Goal: Transaction & Acquisition: Purchase product/service

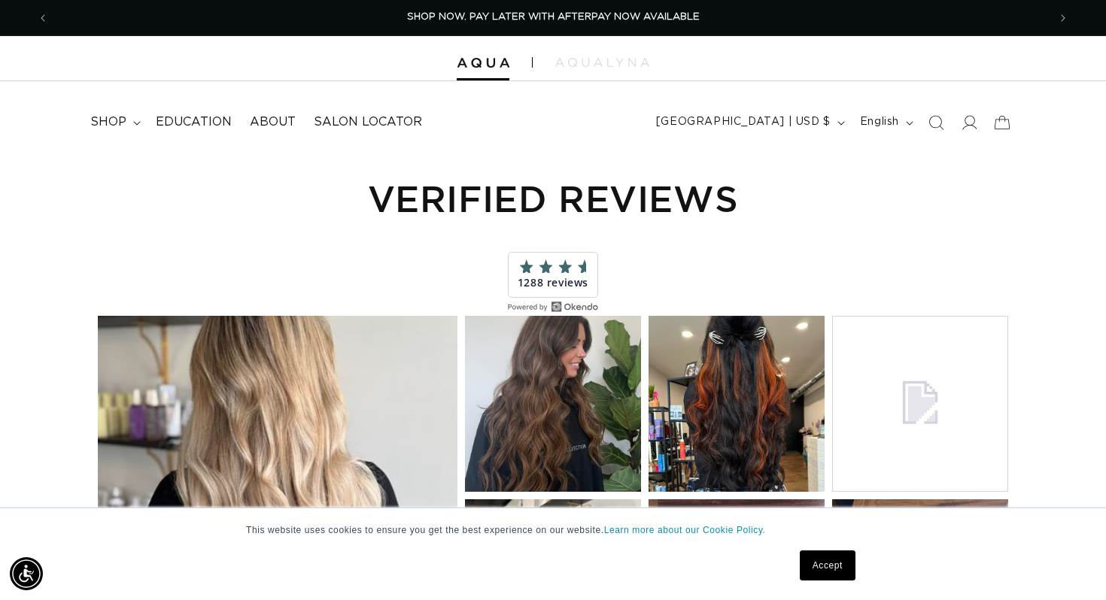
click at [561, 269] on span at bounding box center [552, 267] width 67 height 14
click at [558, 269] on span at bounding box center [552, 267] width 67 height 14
click at [522, 202] on h1 "Verified Reviews" at bounding box center [552, 198] width 925 height 47
click at [534, 298] on div "Powered by Okendo" at bounding box center [553, 307] width 90 height 18
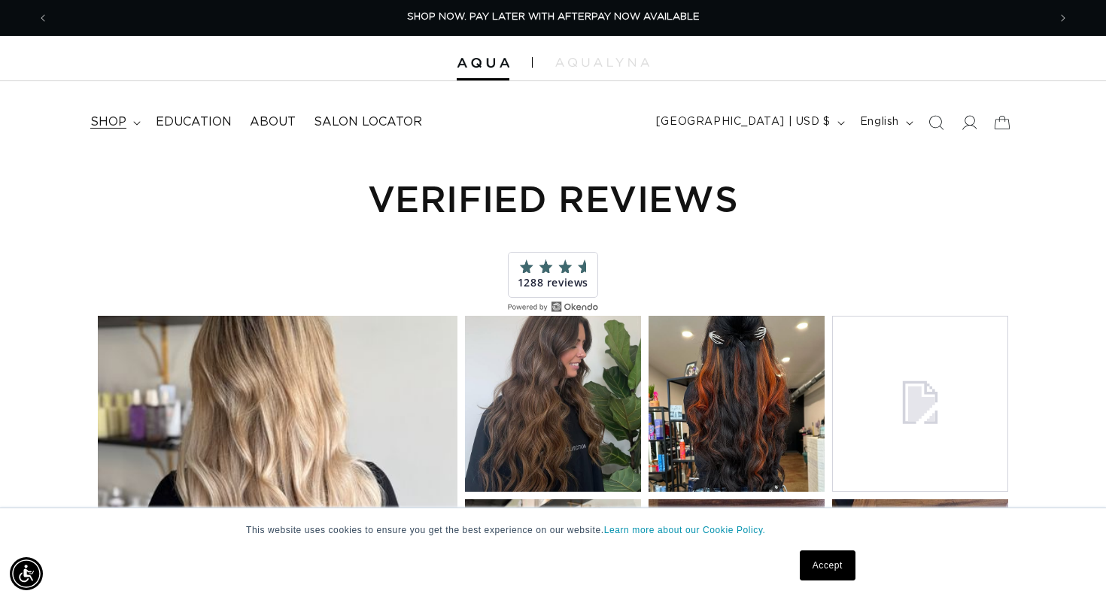
click at [138, 123] on icon at bounding box center [136, 123] width 7 height 4
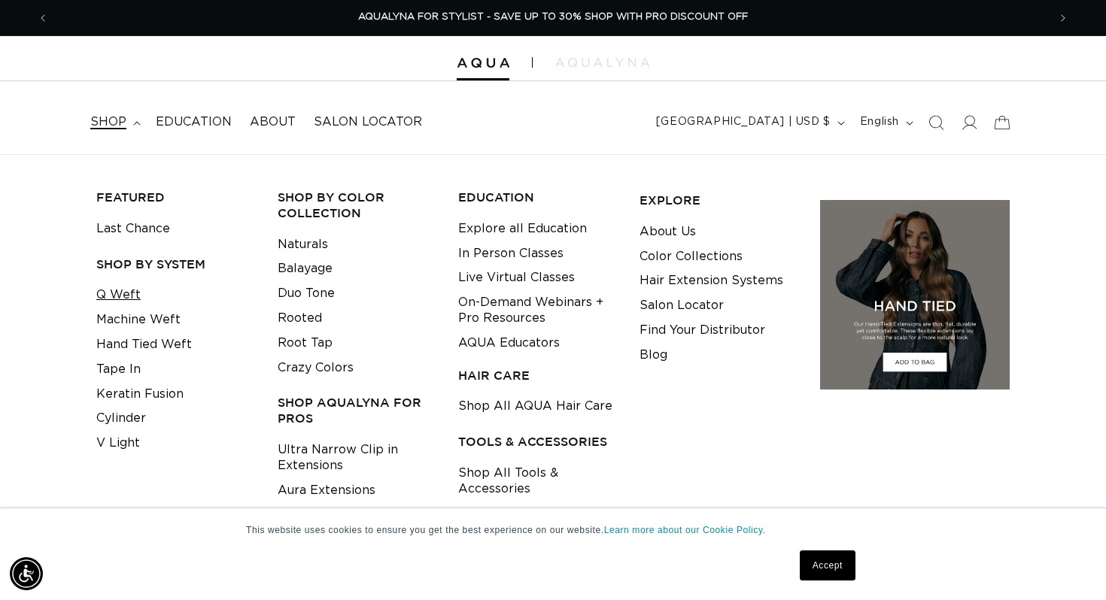
click at [132, 293] on link "Q Weft" at bounding box center [118, 295] width 44 height 25
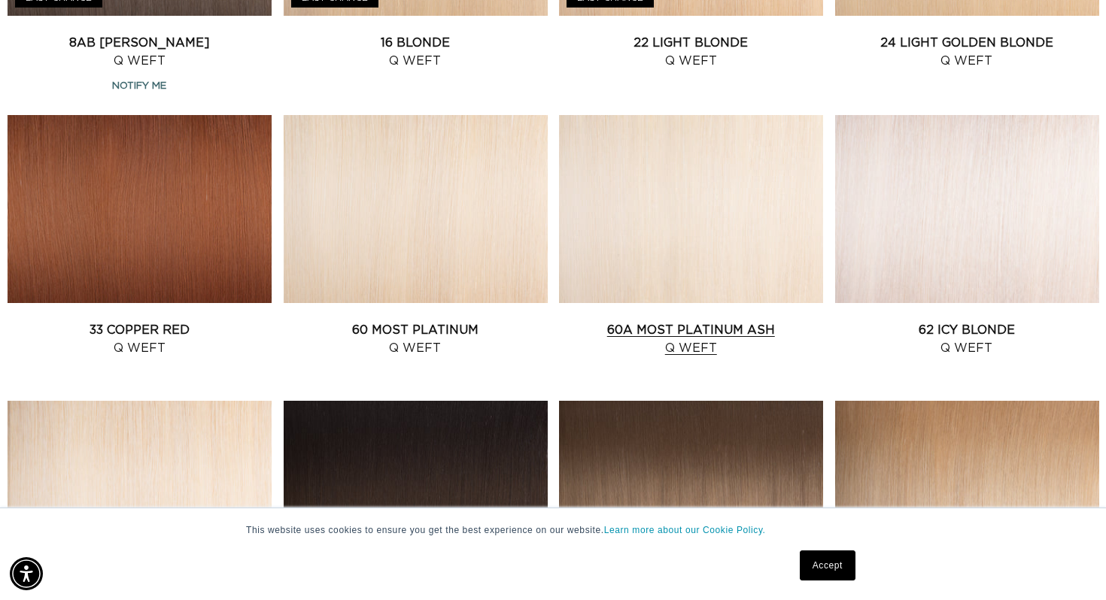
scroll to position [0, 1998]
click at [700, 329] on link "60A Most Platinum Ash Q Weft" at bounding box center [691, 339] width 264 height 36
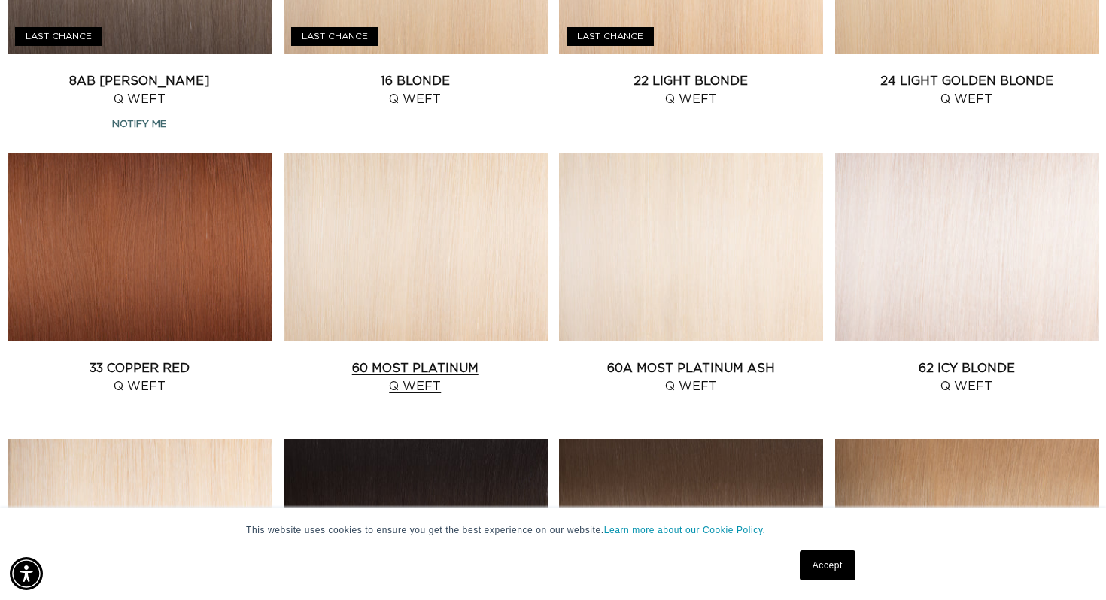
scroll to position [1325, 0]
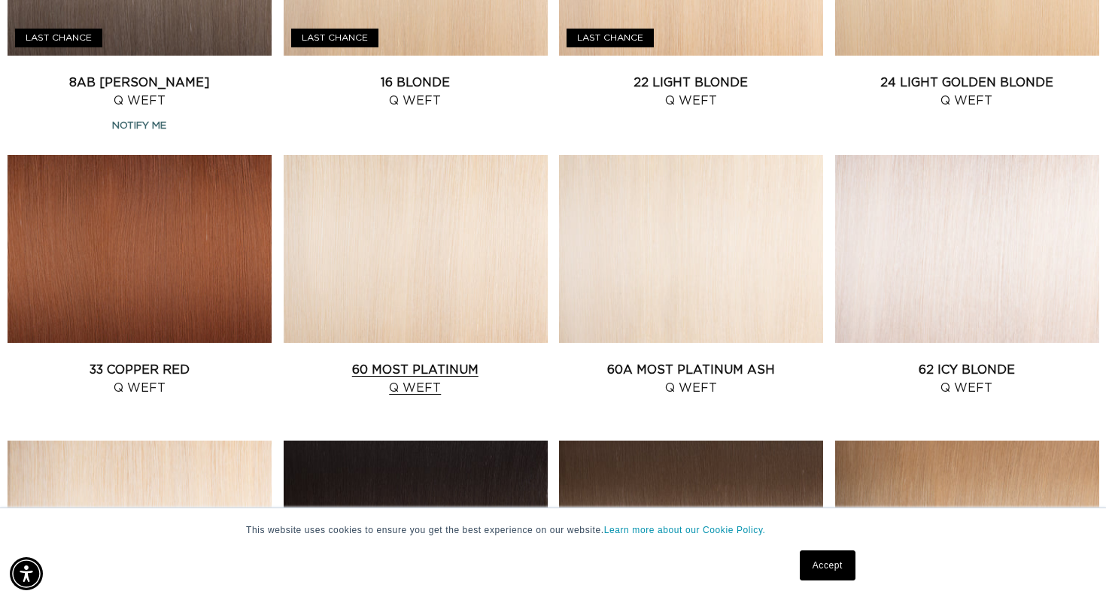
click at [417, 361] on link "60 Most Platinum Q Weft" at bounding box center [416, 379] width 264 height 36
click at [951, 361] on link "62 Icy Blonde Q Weft" at bounding box center [967, 379] width 264 height 36
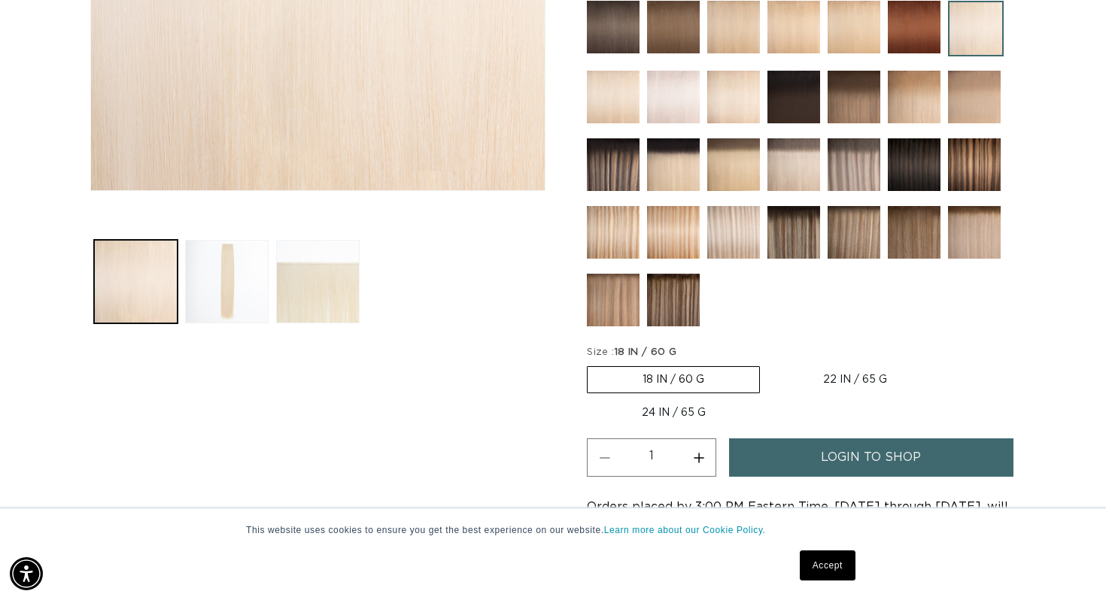
scroll to position [0, 999]
click at [831, 378] on label "22 IN / 65 G Variant sold out or unavailable" at bounding box center [855, 380] width 174 height 26
click at [768, 364] on input "22 IN / 65 G Variant sold out or unavailable" at bounding box center [767, 363] width 1 height 1
radio input "true"
click at [681, 411] on label "24 IN / 65 G Variant sold out or unavailable" at bounding box center [674, 413] width 174 height 26
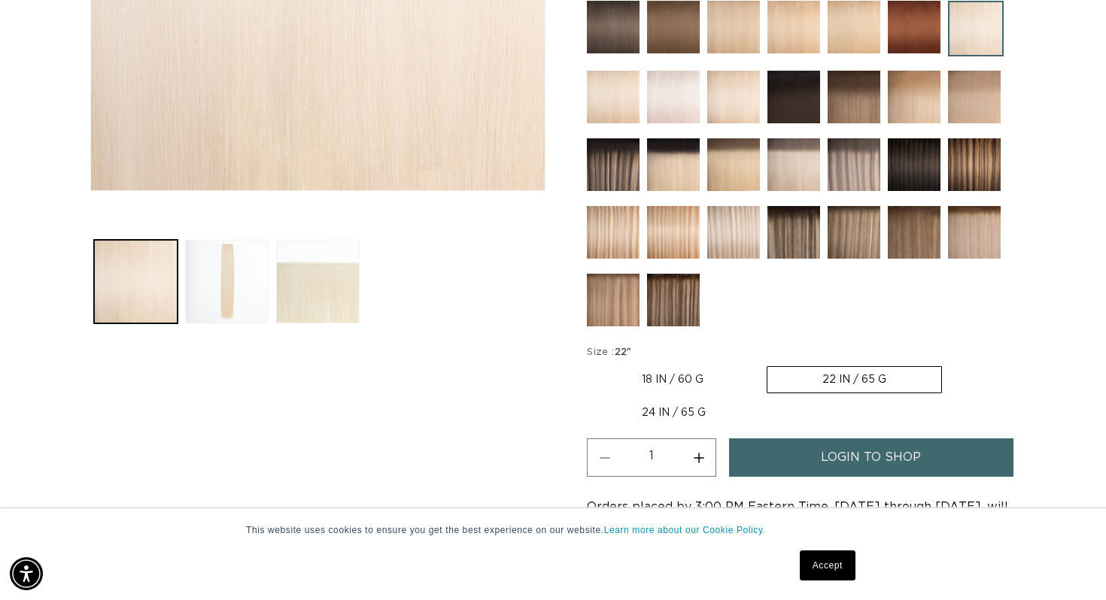
click at [949, 364] on input "24 IN / 65 G Variant sold out or unavailable" at bounding box center [949, 363] width 1 height 1
radio input "true"
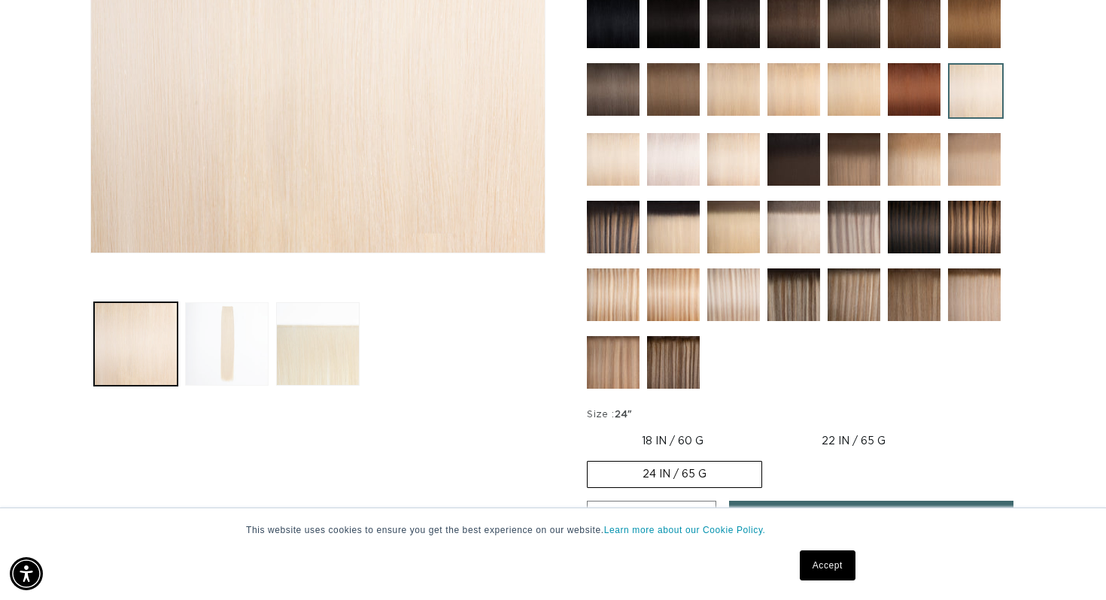
scroll to position [0, 0]
click at [257, 351] on button "Load image 2 in gallery view" at bounding box center [227, 344] width 84 height 84
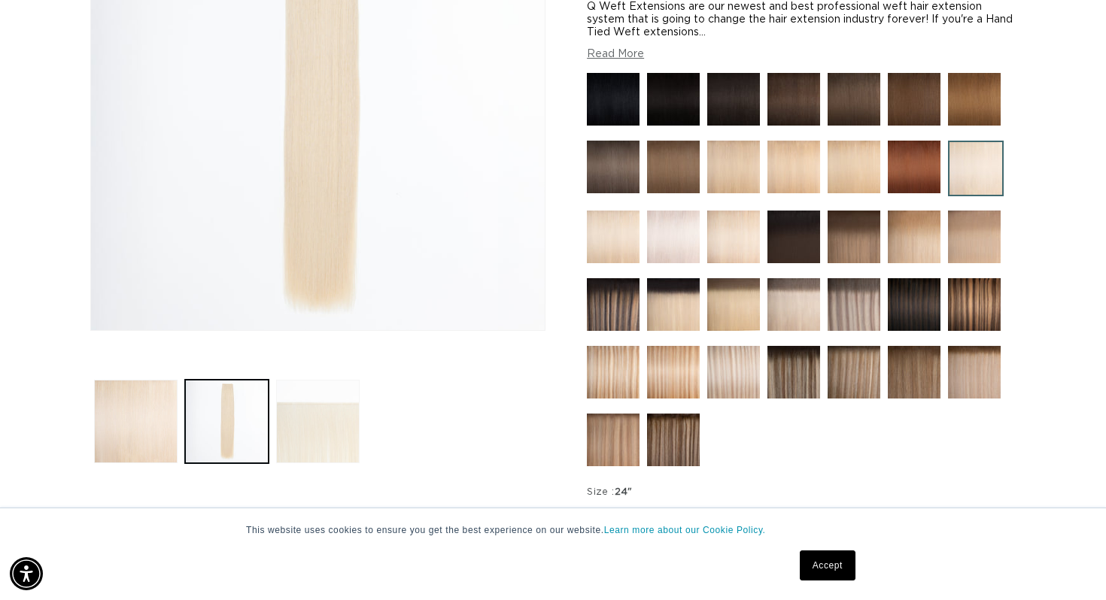
scroll to position [0, 999]
click at [317, 431] on button "Load image 3 in gallery view" at bounding box center [318, 422] width 84 height 84
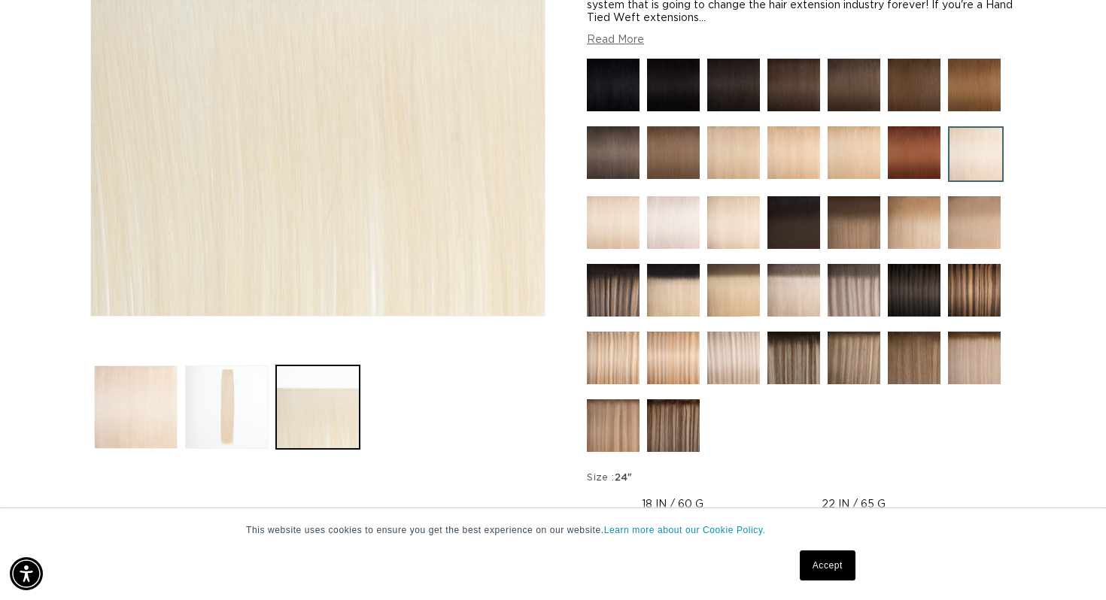
scroll to position [454, 0]
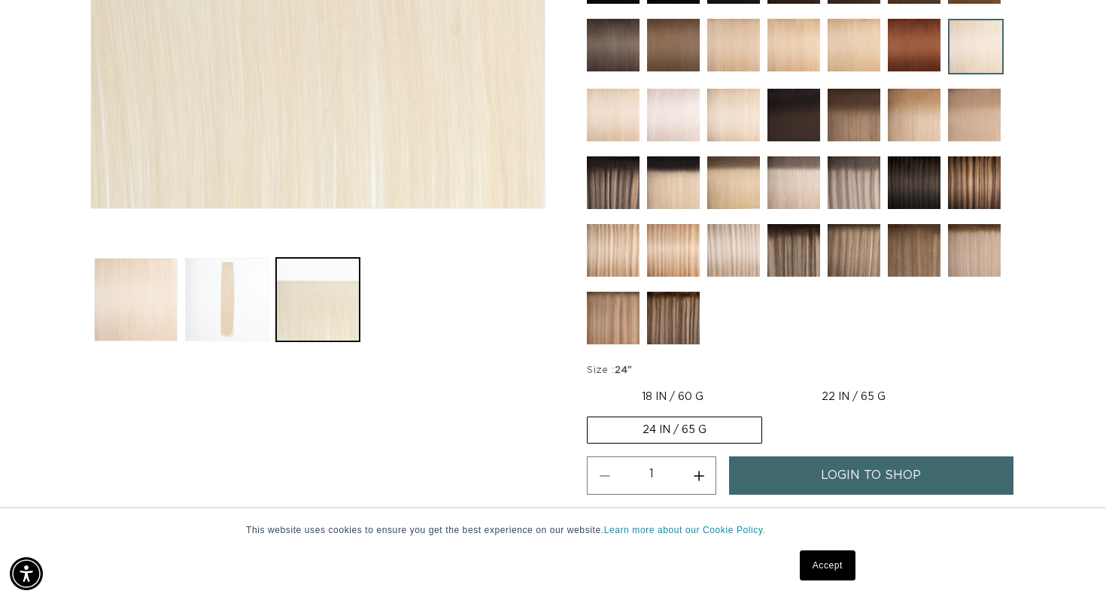
click at [853, 395] on label "22 IN / 65 G Variant sold out or unavailable" at bounding box center [854, 397] width 174 height 26
click at [767, 382] on input "22 IN / 65 G Variant sold out or unavailable" at bounding box center [766, 381] width 1 height 1
radio input "true"
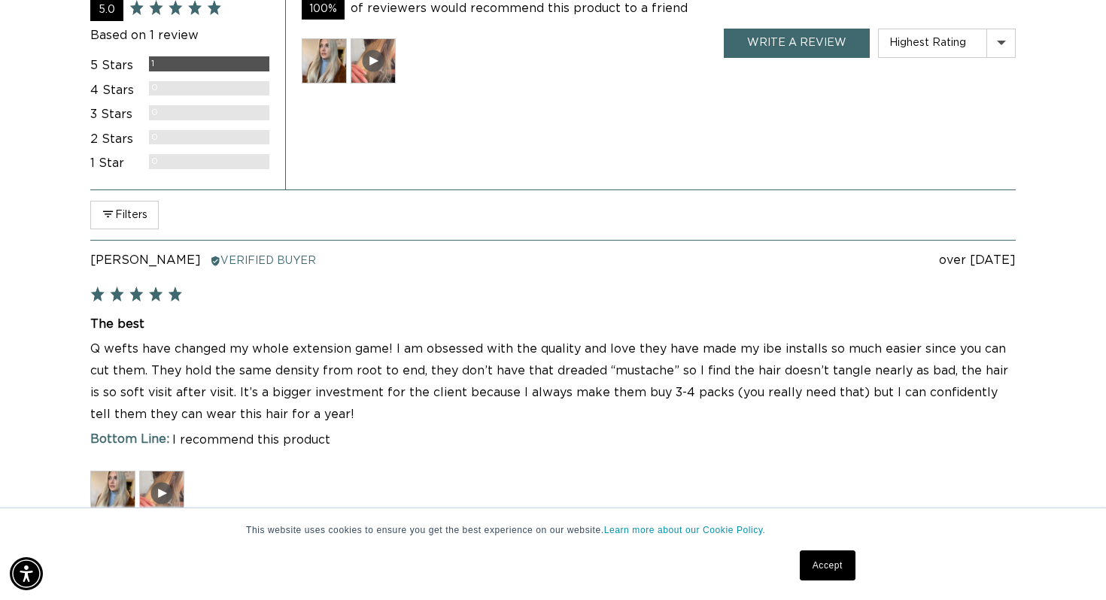
scroll to position [0, 0]
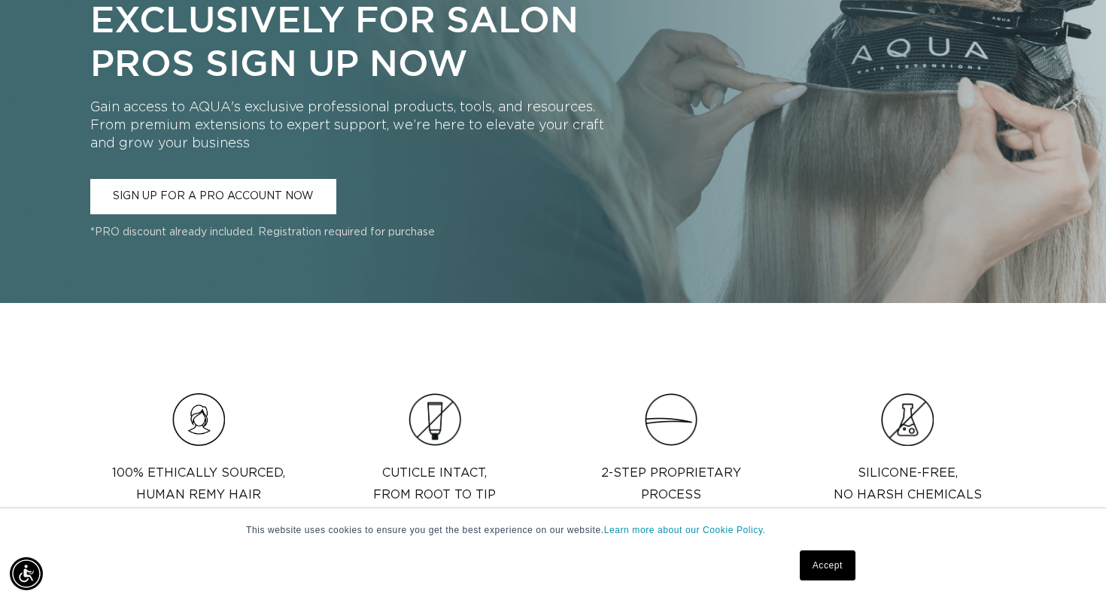
scroll to position [1171, 0]
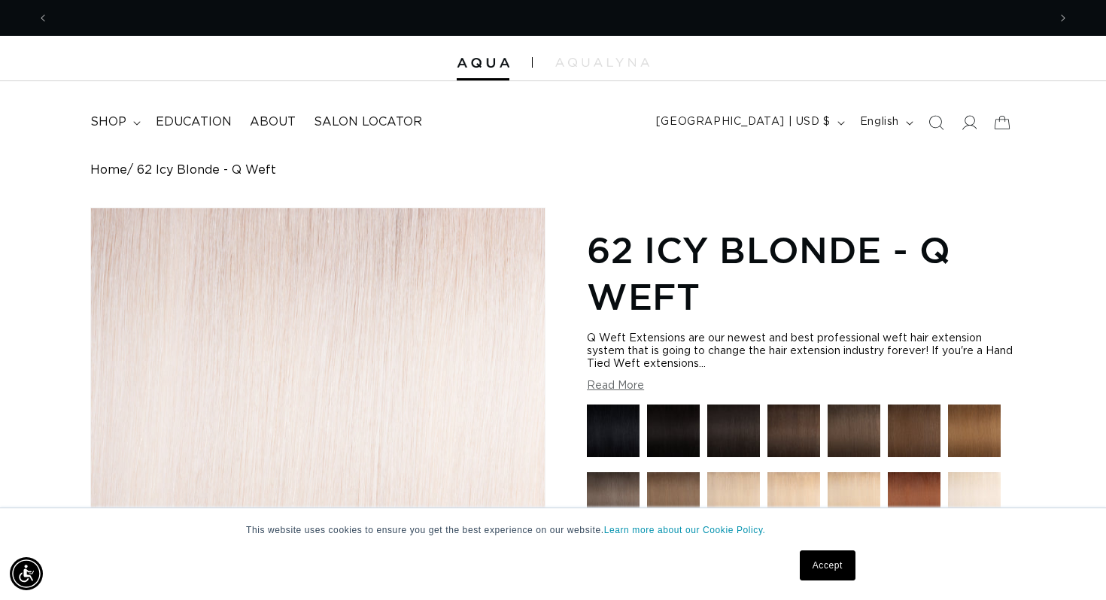
scroll to position [0, 1998]
